Goal: Information Seeking & Learning: Learn about a topic

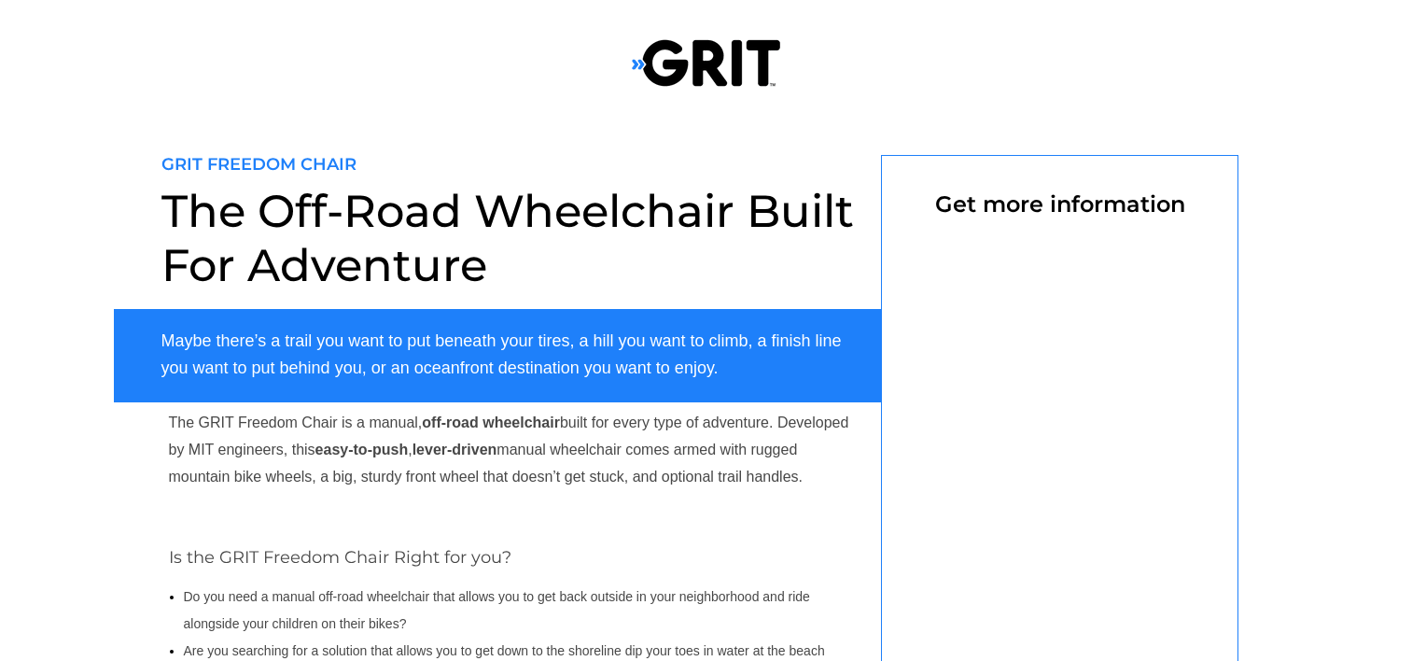
scroll to position [187, 0]
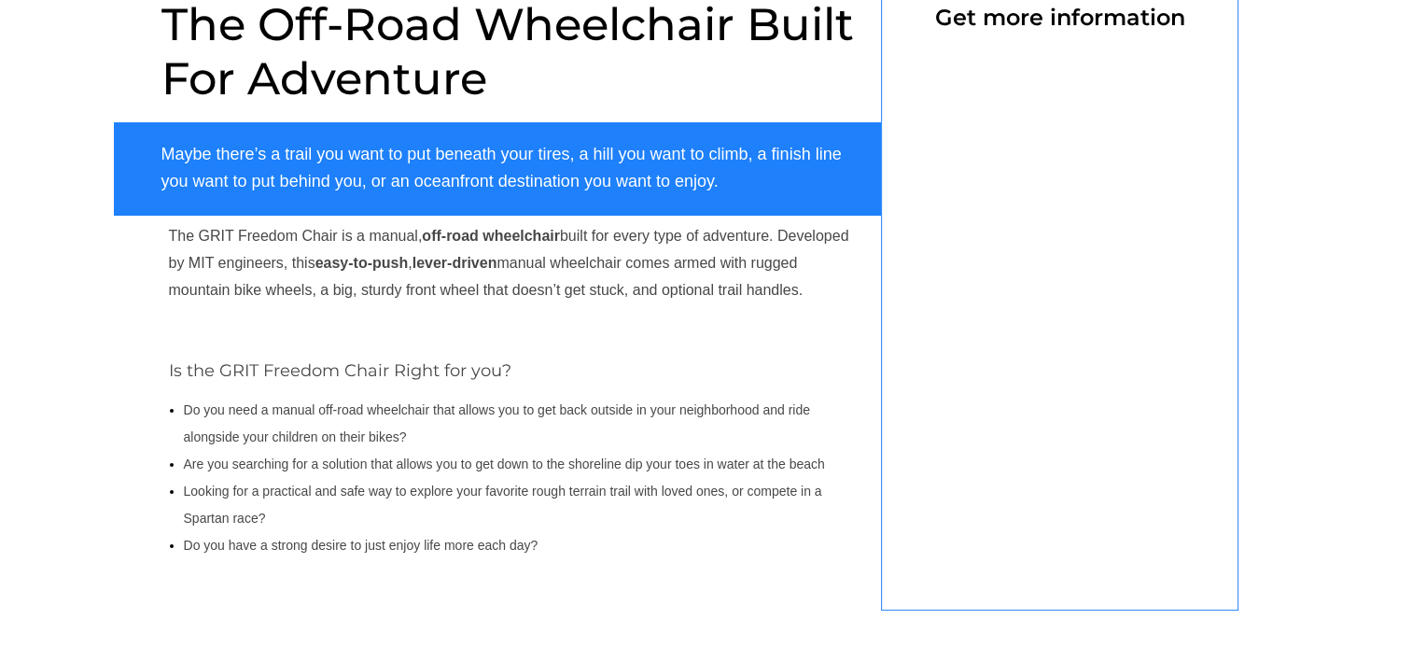
select select "US"
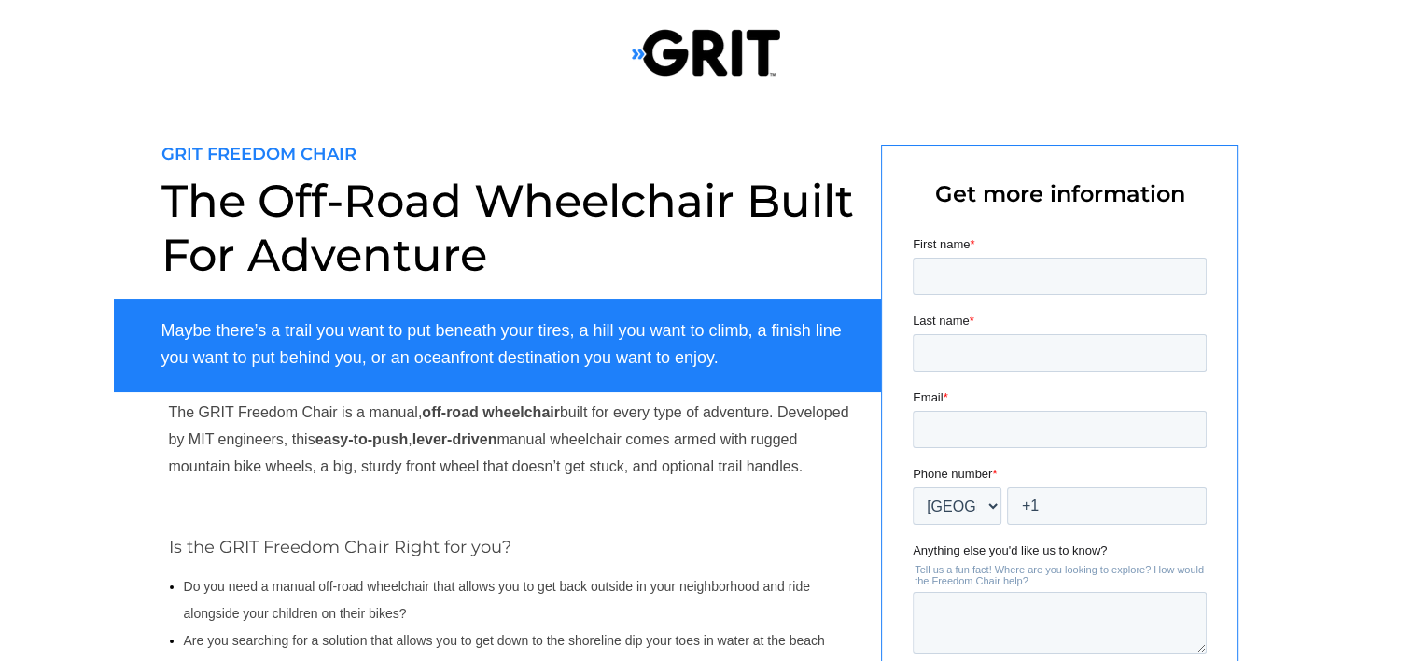
scroll to position [0, 0]
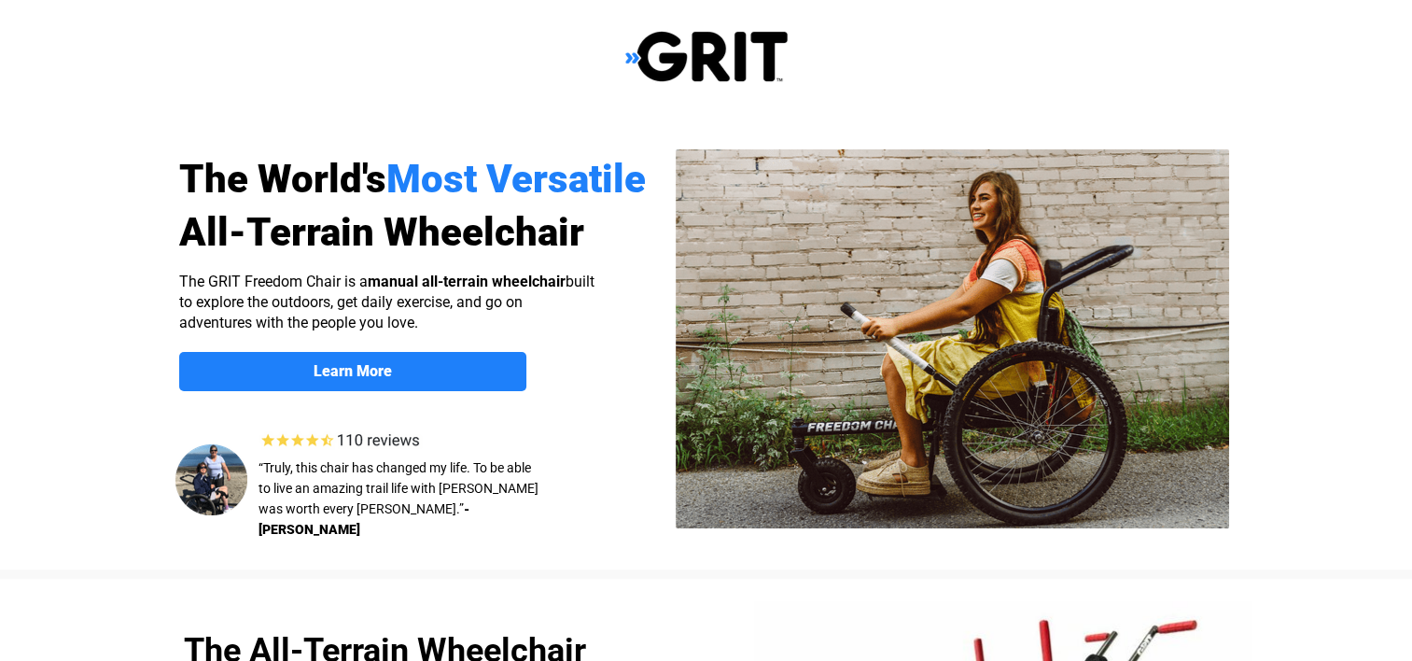
select select "US"
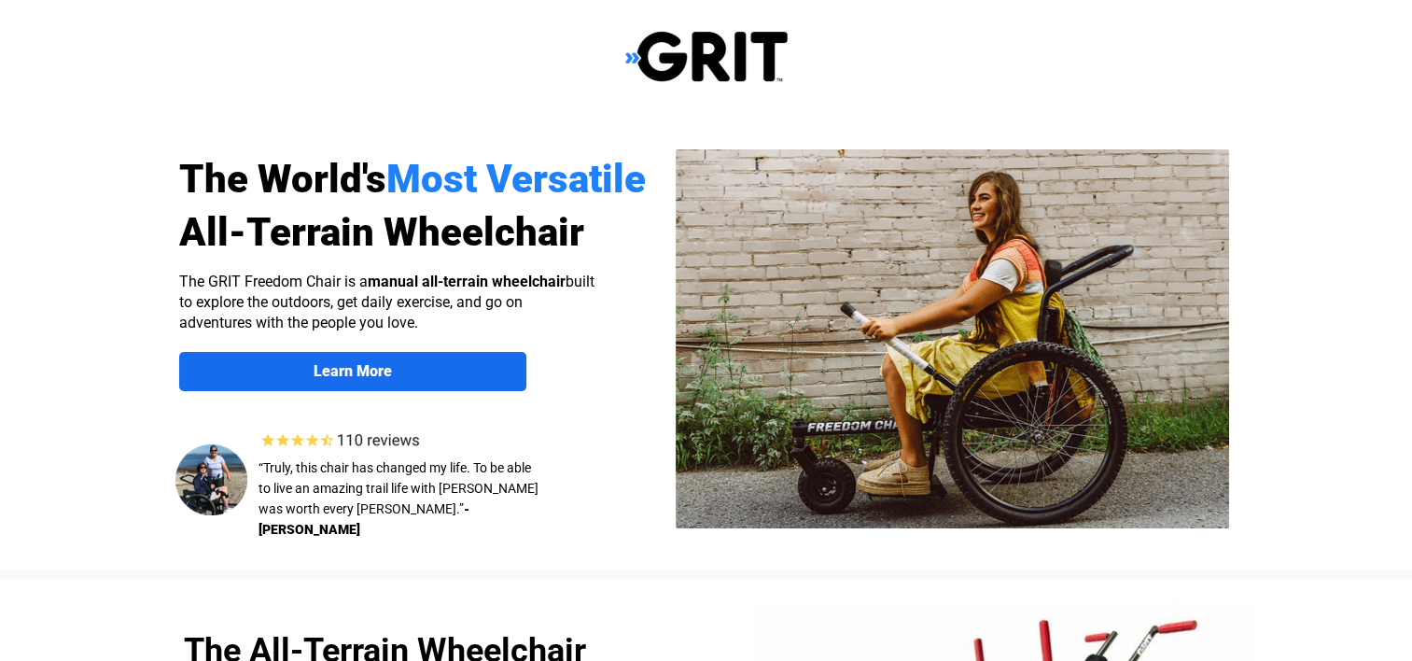
click at [288, 369] on span "Learn More" at bounding box center [352, 371] width 347 height 18
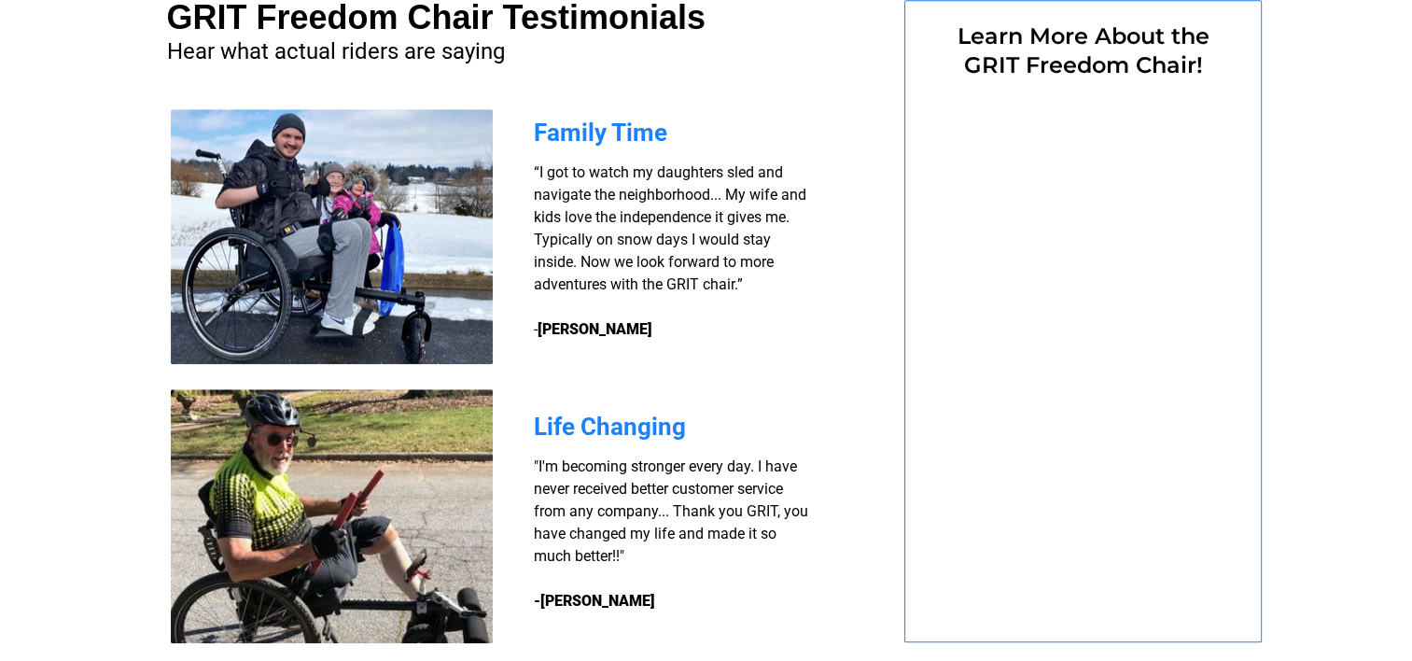
select select "US"
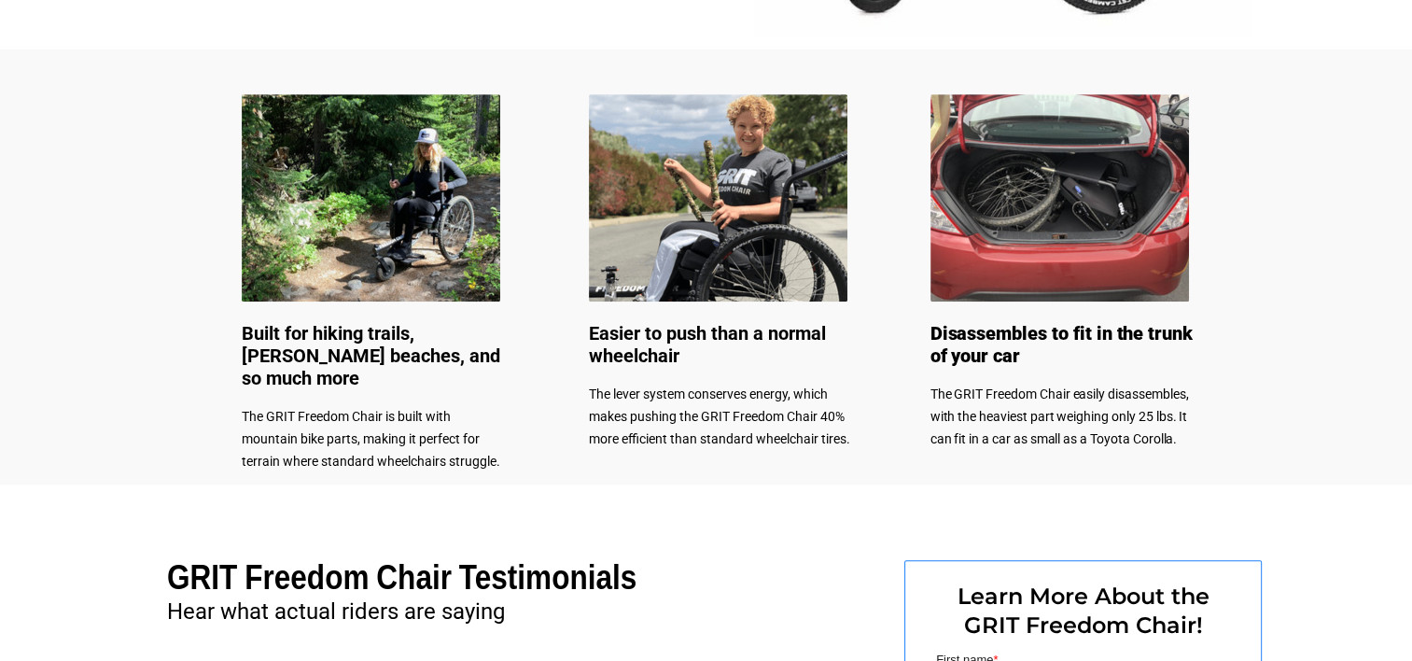
scroll to position [857, 0]
